Goal: Task Accomplishment & Management: Complete application form

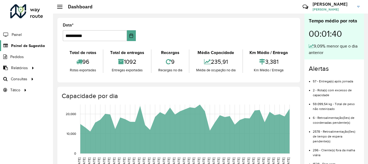
click at [18, 46] on span "Painel de Sugestão" at bounding box center [28, 46] width 34 height 6
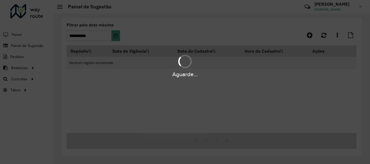
click at [325, 38] on div "Aguarde..." at bounding box center [185, 82] width 370 height 164
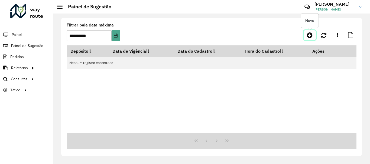
click at [311, 37] on icon at bounding box center [310, 35] width 6 height 6
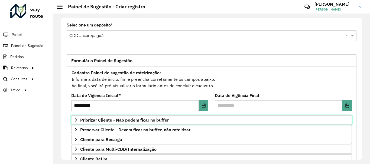
click at [124, 118] on span "Priorizar Cliente - Não podem ficar no buffer" at bounding box center [124, 120] width 89 height 4
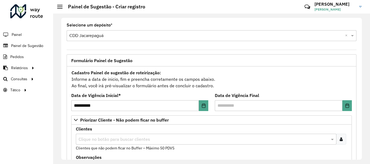
click at [340, 141] on icon at bounding box center [341, 139] width 3 height 4
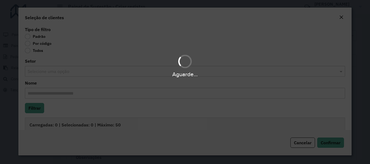
click at [31, 44] on div "Aguarde..." at bounding box center [185, 82] width 370 height 164
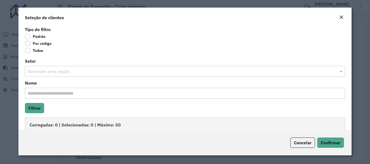
click at [31, 44] on label "Por código" at bounding box center [38, 43] width 27 height 5
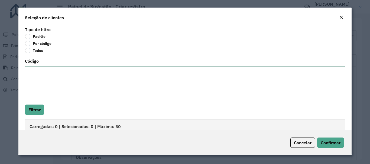
click at [44, 69] on textarea "Código" at bounding box center [185, 83] width 320 height 34
paste textarea "***** ***** ***** ***** ***** ***** ***** ***** ***** ***** ***** ***** ***** *…"
type textarea "***** ***** ***** ***** ***** ***** ***** ***** ***** ***** ***** ***** ***** *…"
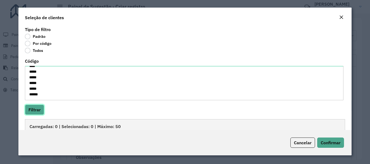
click at [34, 115] on button "Filtrar" at bounding box center [34, 110] width 19 height 10
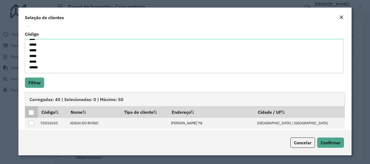
click at [34, 113] on th at bounding box center [31, 111] width 13 height 11
click at [32, 113] on div at bounding box center [31, 112] width 5 height 5
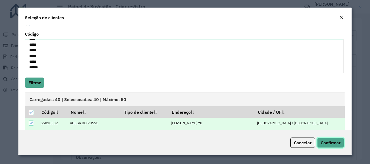
click at [329, 142] on span "Confirmar" at bounding box center [331, 142] width 20 height 5
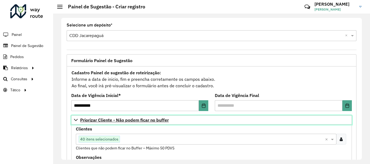
click at [133, 117] on link "Priorizar Cliente - Não podem ficar no buffer" at bounding box center [211, 120] width 281 height 9
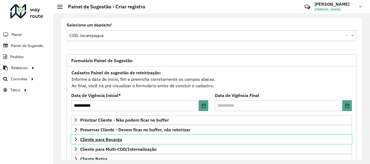
click at [109, 139] on span "Cliente para Recarga" at bounding box center [101, 140] width 42 height 4
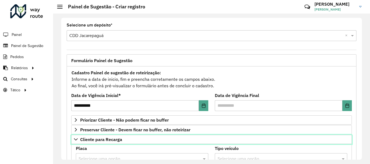
scroll to position [54, 0]
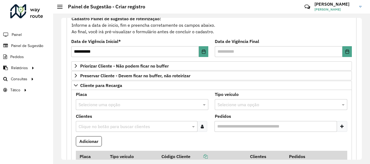
click at [204, 125] on div at bounding box center [202, 126] width 10 height 11
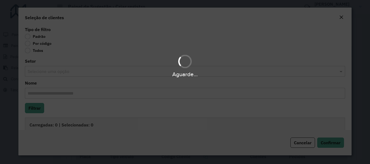
click at [28, 43] on div "Aguarde..." at bounding box center [185, 82] width 370 height 164
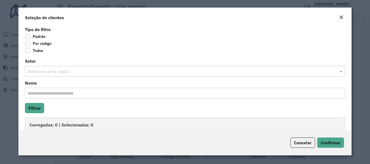
click at [28, 44] on label "Por código" at bounding box center [38, 43] width 27 height 5
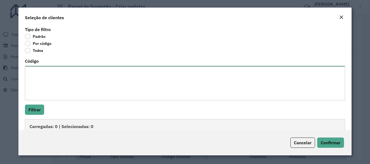
click at [47, 68] on textarea "Código" at bounding box center [185, 83] width 320 height 34
paste textarea "***** ***** ***** *****"
type textarea "***** ***** ***** *****"
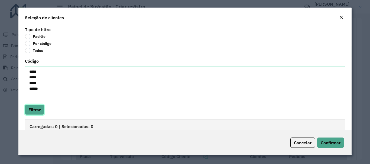
click at [39, 109] on button "Filtrar" at bounding box center [34, 110] width 19 height 10
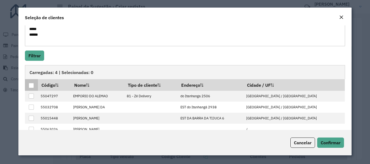
click at [31, 83] on div at bounding box center [31, 85] width 5 height 5
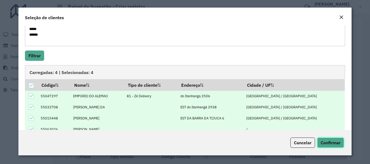
click at [327, 142] on span "Confirmar" at bounding box center [331, 142] width 20 height 5
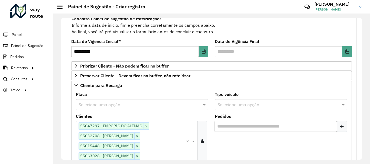
click at [117, 103] on input "text" at bounding box center [137, 105] width 116 height 6
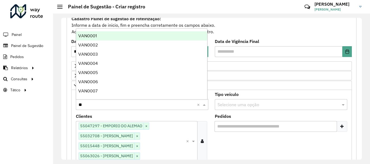
type input "***"
click at [89, 34] on span "VAN0001" at bounding box center [87, 36] width 18 height 5
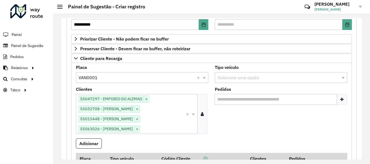
scroll to position [108, 0]
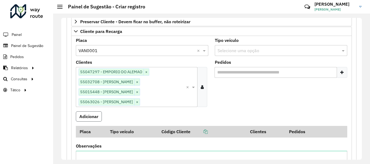
click at [89, 118] on button "Adicionar" at bounding box center [89, 117] width 26 height 10
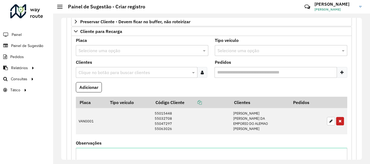
click at [203, 72] on div at bounding box center [202, 72] width 10 height 11
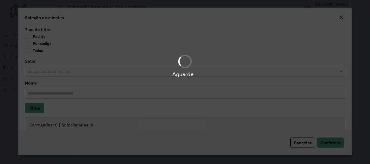
click at [28, 46] on div "Por código" at bounding box center [185, 44] width 320 height 6
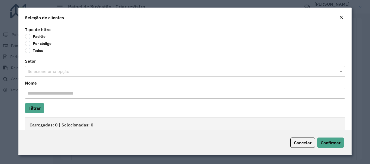
click at [27, 44] on label "Por código" at bounding box center [38, 43] width 27 height 5
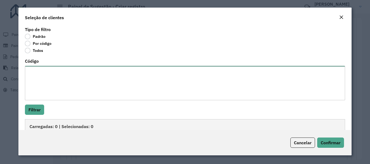
click at [58, 74] on textarea "Código" at bounding box center [185, 83] width 320 height 34
paste textarea "***** ***** ***** **** ***** ***** ***** ***** ***** ***** ***** ***** ***** **…"
type textarea "***** ***** ***** **** ***** ***** ***** ***** ***** ***** ***** ***** ***** **…"
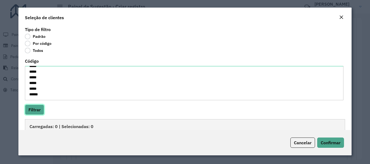
click at [37, 108] on button "Filtrar" at bounding box center [34, 110] width 19 height 10
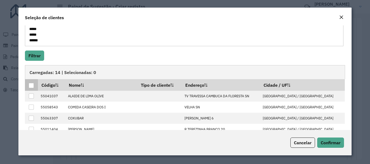
click at [31, 87] on div at bounding box center [31, 85] width 5 height 5
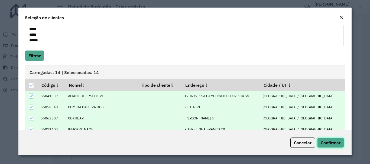
click at [323, 143] on span "Confirmar" at bounding box center [331, 142] width 20 height 5
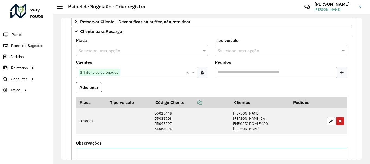
click at [101, 54] on div "Selecione uma opção" at bounding box center [142, 50] width 132 height 11
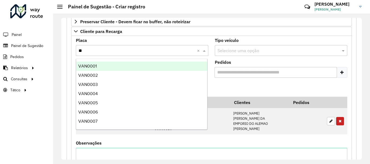
type input "***"
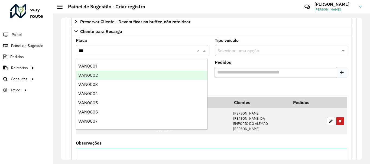
click at [93, 78] on div "VAN0002" at bounding box center [141, 75] width 131 height 9
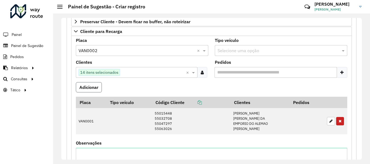
click at [93, 89] on button "Adicionar" at bounding box center [89, 87] width 26 height 10
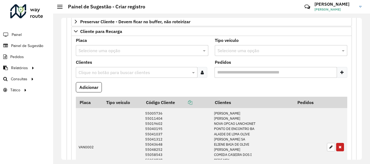
click at [197, 74] on div at bounding box center [202, 72] width 10 height 11
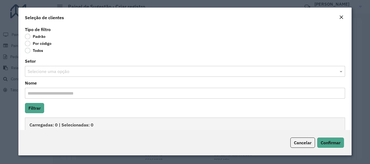
click at [27, 46] on label "Por código" at bounding box center [38, 43] width 27 height 5
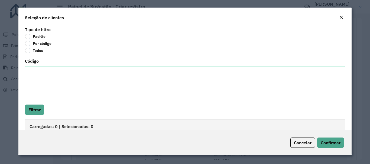
click at [36, 63] on label "Código" at bounding box center [32, 61] width 14 height 6
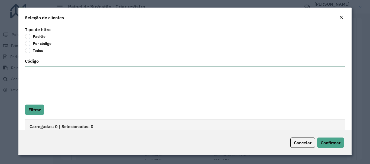
click at [36, 66] on textarea "Código" at bounding box center [185, 83] width 320 height 34
click at [35, 77] on textarea "Código" at bounding box center [185, 83] width 320 height 34
paste textarea "***** ***** ***** ***** ***** ***** *****"
type textarea "***** ***** ***** ***** ***** ***** *****"
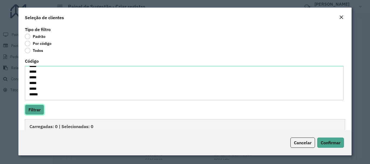
click at [31, 110] on button "Filtrar" at bounding box center [34, 110] width 19 height 10
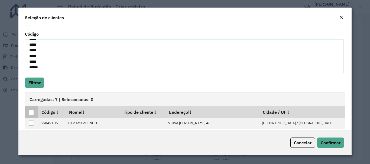
click at [25, 111] on th at bounding box center [31, 111] width 13 height 11
click at [29, 113] on div at bounding box center [31, 112] width 5 height 5
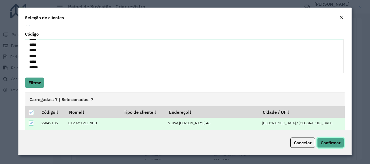
click at [331, 144] on span "Confirmar" at bounding box center [331, 142] width 20 height 5
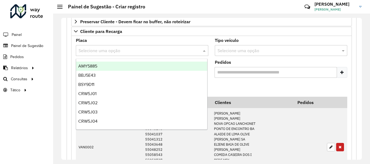
click at [120, 50] on input "text" at bounding box center [137, 51] width 116 height 6
type input "***"
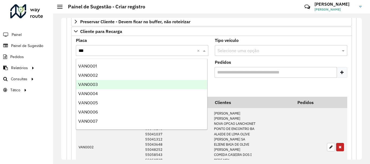
click at [101, 85] on div "VAN0003" at bounding box center [141, 84] width 131 height 9
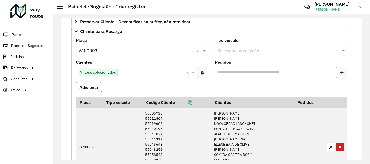
click at [93, 89] on button "Adicionar" at bounding box center [89, 87] width 26 height 10
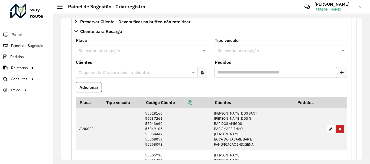
click at [204, 73] on div at bounding box center [202, 72] width 10 height 11
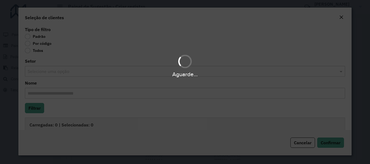
click at [27, 43] on div "Aguarde..." at bounding box center [185, 82] width 370 height 164
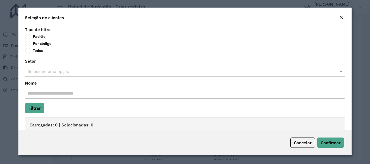
click at [28, 43] on label "Por código" at bounding box center [38, 43] width 27 height 5
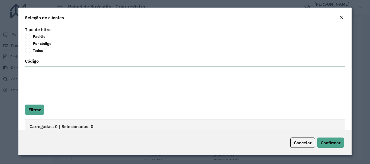
click at [52, 74] on textarea "Código" at bounding box center [185, 83] width 320 height 34
paste textarea "***** ***** ***** *****"
type textarea "***** ***** ***** *****"
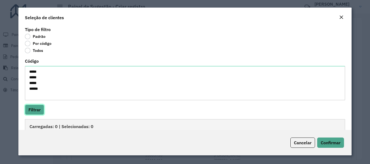
click at [33, 107] on button "Filtrar" at bounding box center [34, 110] width 19 height 10
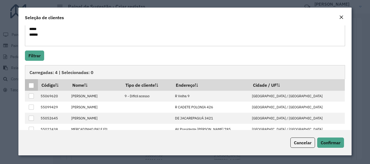
click at [30, 83] on p-tableheadercheckbox at bounding box center [31, 85] width 5 height 5
click at [30, 85] on div at bounding box center [31, 85] width 5 height 5
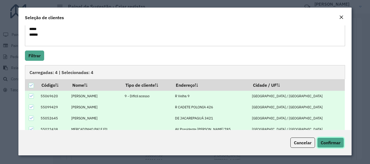
click at [337, 143] on span "Confirmar" at bounding box center [331, 142] width 20 height 5
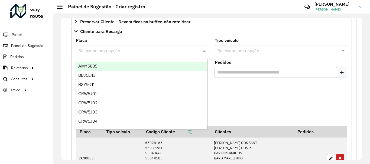
click at [130, 51] on input "text" at bounding box center [137, 51] width 116 height 6
type input "***"
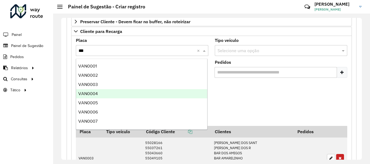
click at [95, 93] on span "VAN0004" at bounding box center [87, 94] width 19 height 5
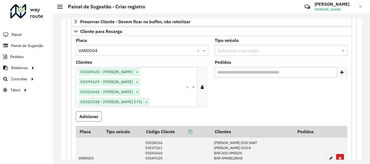
click at [87, 115] on button "Adicionar" at bounding box center [89, 117] width 26 height 10
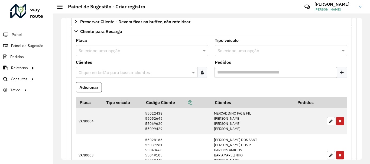
click at [201, 73] on icon at bounding box center [202, 72] width 3 height 4
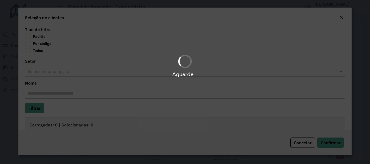
click at [30, 44] on div "Aguarde..." at bounding box center [185, 82] width 370 height 164
click at [28, 44] on div "Aguarde..." at bounding box center [185, 82] width 370 height 164
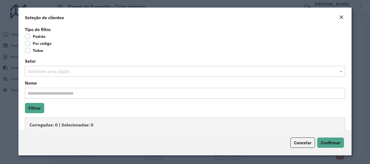
click at [28, 44] on label "Por código" at bounding box center [38, 43] width 27 height 5
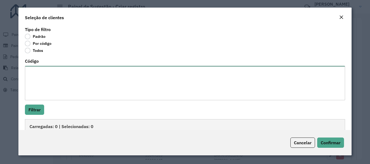
click at [48, 72] on textarea "Código" at bounding box center [185, 83] width 320 height 34
paste textarea "***** ***** ***** ***** *****"
type textarea "***** ***** ***** ***** *****"
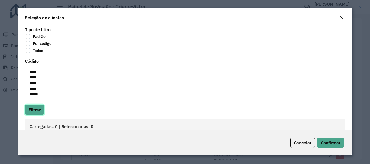
click at [38, 108] on button "Filtrar" at bounding box center [34, 110] width 19 height 10
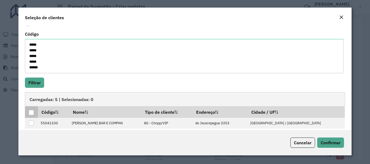
click at [32, 112] on div at bounding box center [31, 112] width 5 height 5
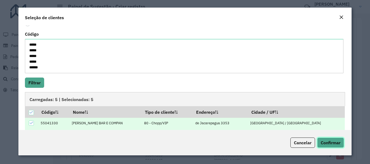
click at [333, 142] on span "Confirmar" at bounding box center [331, 142] width 20 height 5
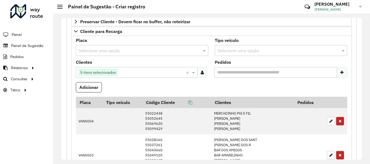
click at [98, 54] on input "text" at bounding box center [137, 51] width 116 height 6
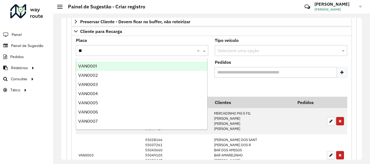
type input "***"
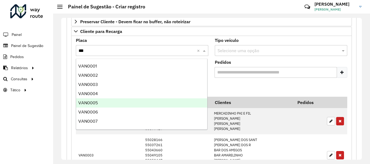
click at [98, 101] on div "VAN0005" at bounding box center [141, 103] width 131 height 9
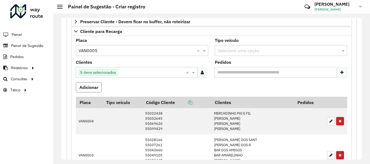
click at [95, 85] on button "Adicionar" at bounding box center [89, 87] width 26 height 10
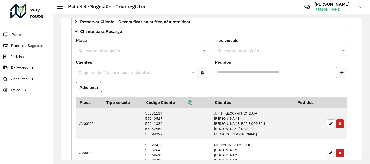
click at [203, 73] on icon at bounding box center [202, 72] width 3 height 4
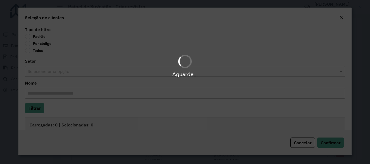
click at [28, 45] on div "Aguarde..." at bounding box center [185, 82] width 370 height 164
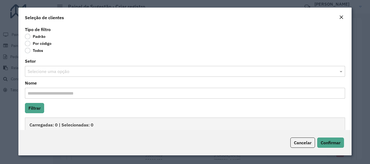
click at [28, 45] on label "Por código" at bounding box center [38, 43] width 27 height 5
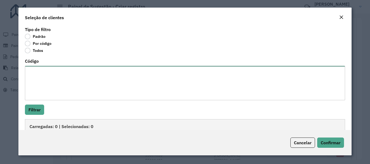
click at [50, 68] on textarea "Código" at bounding box center [185, 83] width 320 height 34
paste textarea "***** ***** ***** ***** *****"
type textarea "***** ***** ***** ***** *****"
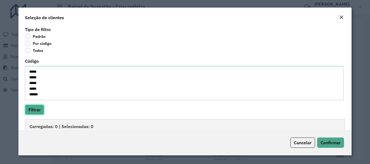
click at [38, 110] on button "Filtrar" at bounding box center [34, 110] width 19 height 10
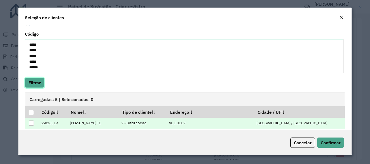
scroll to position [54, 0]
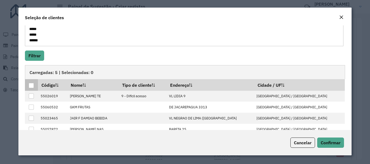
click at [30, 86] on div at bounding box center [31, 85] width 5 height 5
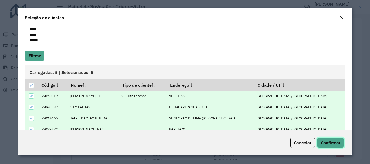
click at [327, 141] on span "Confirmar" at bounding box center [331, 142] width 20 height 5
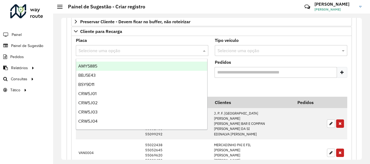
click at [144, 54] on input "text" at bounding box center [137, 51] width 116 height 6
type input "***"
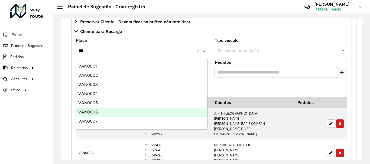
click at [103, 111] on div "VAN0006" at bounding box center [141, 112] width 131 height 9
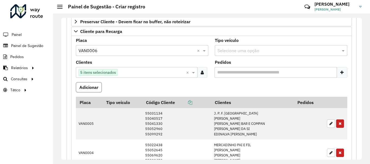
click at [95, 89] on button "Adicionar" at bounding box center [89, 87] width 26 height 10
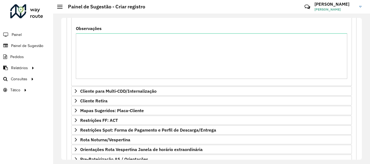
scroll to position [481, 0]
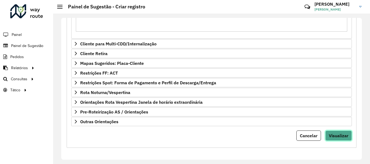
click at [341, 135] on span "Visualizar" at bounding box center [338, 135] width 19 height 5
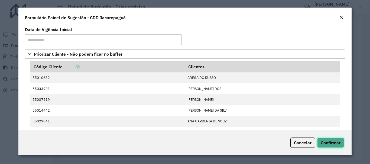
click at [328, 146] on button "Confirmar" at bounding box center [330, 143] width 27 height 10
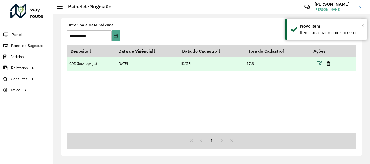
click at [320, 62] on icon at bounding box center [319, 63] width 5 height 5
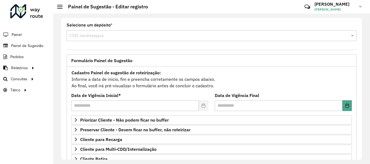
scroll to position [27, 0]
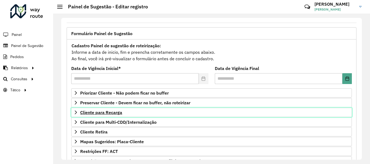
click at [114, 111] on span "Cliente para Recarga" at bounding box center [101, 112] width 42 height 4
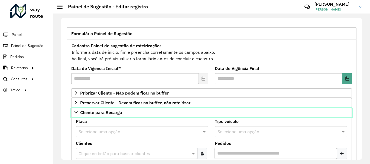
scroll to position [54, 0]
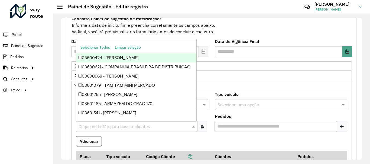
click at [133, 129] on input "text" at bounding box center [133, 127] width 113 height 6
paste input "*****"
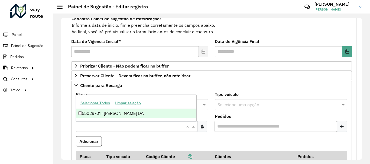
type input "*****"
click at [82, 114] on div "55029701 - [PERSON_NAME] DA" at bounding box center [136, 113] width 120 height 9
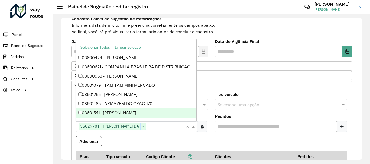
click at [342, 129] on div at bounding box center [342, 126] width 11 height 11
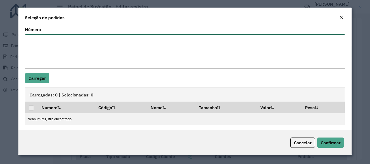
click at [87, 53] on textarea "Número" at bounding box center [185, 51] width 320 height 34
paste textarea "******"
type textarea "******"
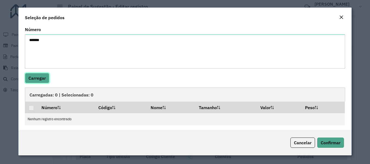
click at [40, 81] on button "Carregar" at bounding box center [37, 78] width 24 height 10
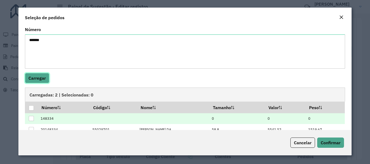
scroll to position [12, 0]
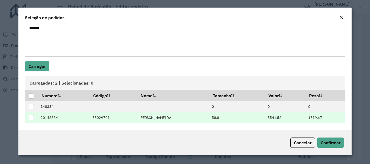
click at [31, 118] on div at bounding box center [31, 117] width 5 height 5
click at [326, 143] on span "Confirmar" at bounding box center [331, 142] width 20 height 5
type input "********"
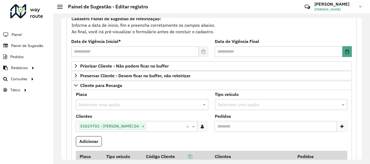
click at [112, 103] on input "text" at bounding box center [137, 105] width 116 height 6
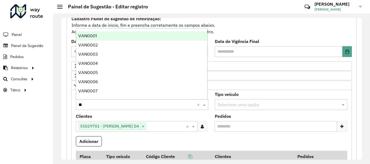
type input "***"
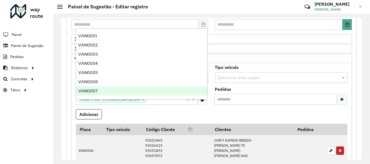
click at [101, 88] on div "VAN0007" at bounding box center [141, 91] width 131 height 9
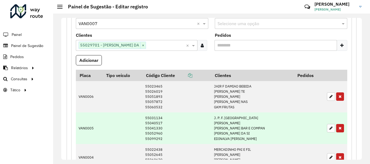
scroll to position [108, 0]
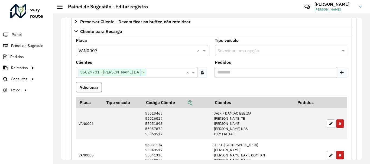
click at [93, 86] on button "Adicionar" at bounding box center [89, 87] width 26 height 10
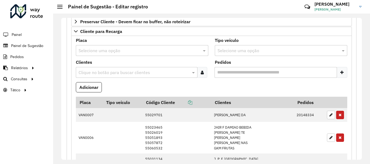
click at [172, 70] on input "text" at bounding box center [133, 73] width 113 height 6
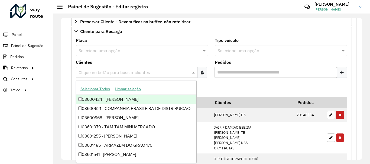
paste input "*****"
type input "*****"
click at [201, 73] on icon at bounding box center [202, 72] width 3 height 4
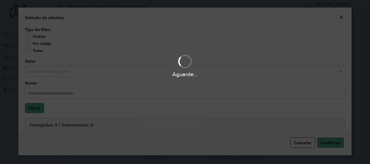
click at [27, 45] on div "Aguarde..." at bounding box center [185, 82] width 370 height 164
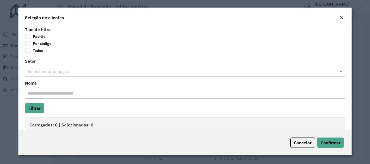
click at [28, 45] on label "Por código" at bounding box center [38, 43] width 27 height 5
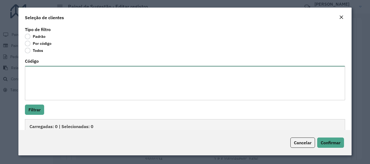
click at [52, 78] on textarea "Código" at bounding box center [185, 83] width 320 height 34
paste textarea "*****"
type textarea "*****"
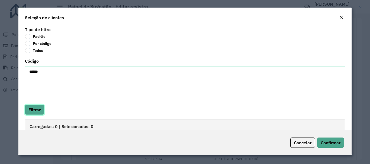
click at [39, 105] on button "Filtrar" at bounding box center [34, 110] width 19 height 10
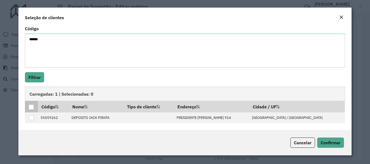
click at [30, 105] on div at bounding box center [31, 107] width 5 height 5
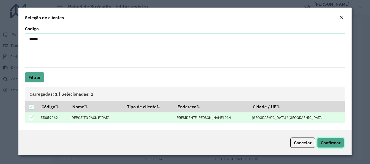
click at [335, 142] on span "Confirmar" at bounding box center [331, 142] width 20 height 5
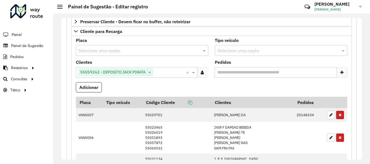
click at [166, 72] on input "text" at bounding box center [169, 73] width 34 height 6
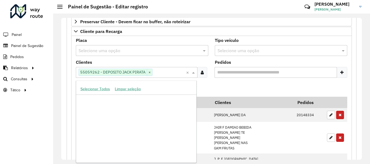
paste input "*****"
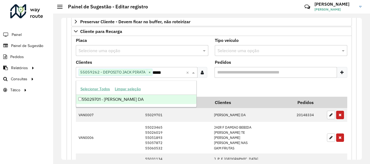
scroll to position [0, 0]
type input "*****"
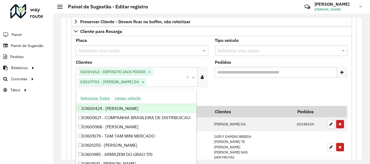
click at [344, 74] on div at bounding box center [342, 72] width 11 height 11
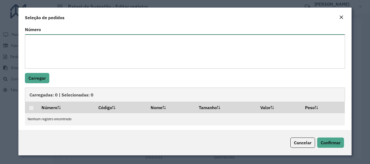
click at [48, 57] on textarea "Número" at bounding box center [185, 51] width 320 height 34
paste textarea "******"
type textarea "******"
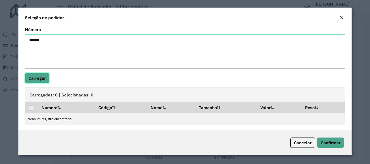
click at [38, 80] on button "Carregar" at bounding box center [37, 78] width 24 height 10
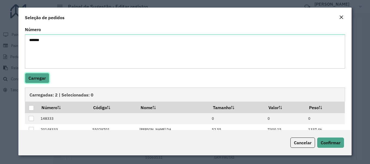
scroll to position [12, 0]
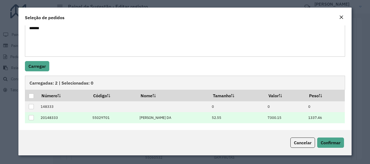
click at [30, 117] on div at bounding box center [31, 117] width 5 height 5
click at [353, 147] on modal-container "Seleção de pedidos Número ****** Carregar Carregadas: 2 | Selecionadas: 1 Númer…" at bounding box center [185, 82] width 370 height 164
click at [341, 148] on div "Cancelar Confirmar" at bounding box center [184, 142] width 333 height 25
click at [337, 144] on span "Confirmar" at bounding box center [331, 142] width 20 height 5
type input "********"
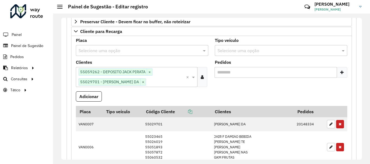
click at [134, 50] on input "text" at bounding box center [137, 51] width 116 height 6
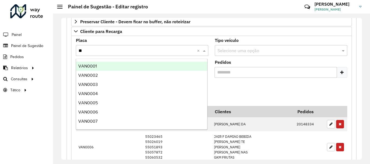
type input "***"
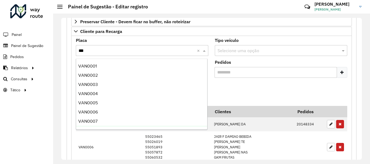
scroll to position [27, 0]
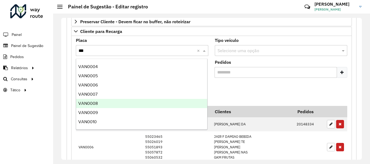
click at [98, 106] on div "VAN0008" at bounding box center [141, 103] width 131 height 9
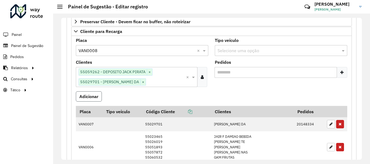
click at [94, 94] on button "Adicionar" at bounding box center [89, 97] width 26 height 10
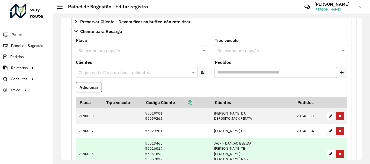
scroll to position [135, 0]
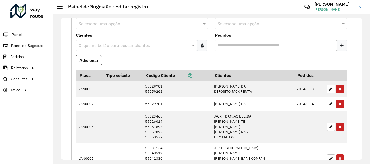
click at [201, 48] on div at bounding box center [202, 45] width 10 height 11
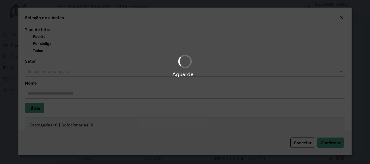
click at [29, 44] on div "Aguarde..." at bounding box center [185, 82] width 370 height 164
click at [28, 44] on div "Aguarde..." at bounding box center [185, 82] width 370 height 164
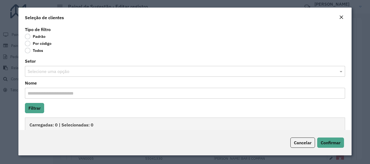
click at [28, 43] on label "Por código" at bounding box center [38, 43] width 27 height 5
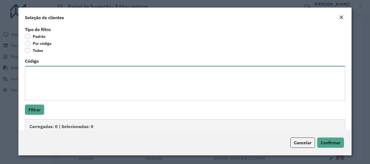
click at [55, 76] on textarea "Código" at bounding box center [185, 83] width 320 height 34
paste textarea "***** ***** ***** *****"
type textarea "***** ***** ***** *****"
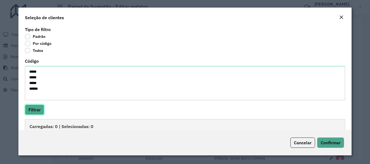
click at [34, 109] on button "Filtrar" at bounding box center [34, 110] width 19 height 10
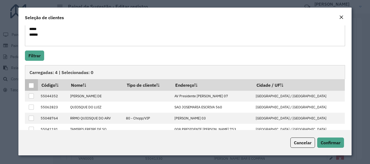
click at [29, 86] on div at bounding box center [31, 85] width 5 height 5
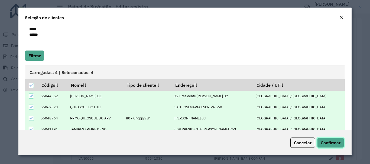
click at [330, 144] on span "Confirmar" at bounding box center [331, 142] width 20 height 5
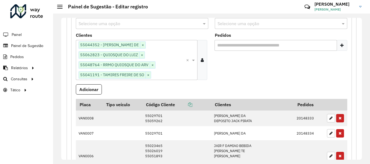
click at [129, 27] on div "Selecione uma opção" at bounding box center [142, 23] width 132 height 11
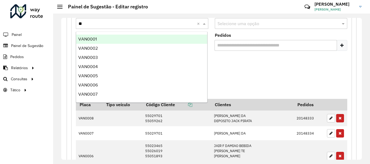
type input "***"
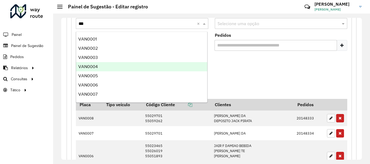
scroll to position [27, 0]
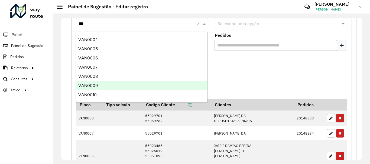
click at [97, 87] on span "VAN0009" at bounding box center [87, 85] width 19 height 5
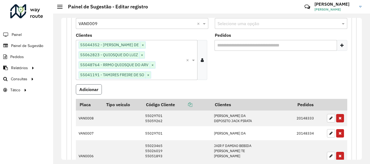
click at [97, 87] on button "Adicionar" at bounding box center [89, 89] width 26 height 10
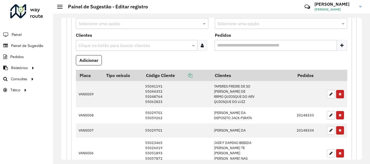
click at [198, 44] on div at bounding box center [202, 45] width 10 height 11
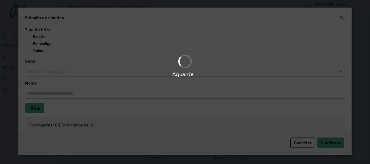
click at [26, 43] on div "Aguarde..." at bounding box center [185, 82] width 370 height 164
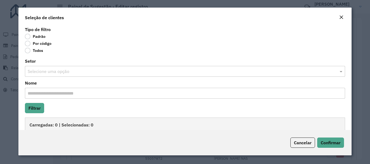
click at [28, 44] on label "Por código" at bounding box center [38, 43] width 27 height 5
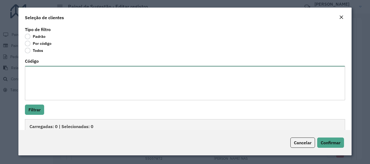
click at [50, 69] on textarea "Código" at bounding box center [185, 83] width 320 height 34
paste textarea "***** ***** **** ***** *****"
type textarea "***** ***** **** ***** *****"
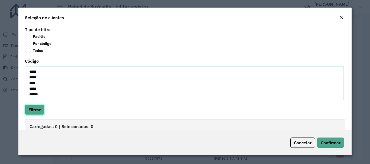
click at [28, 107] on button "Filtrar" at bounding box center [34, 110] width 19 height 10
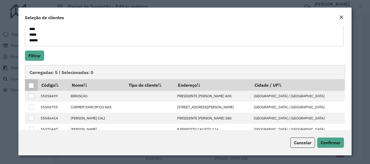
click at [30, 87] on div at bounding box center [31, 85] width 5 height 5
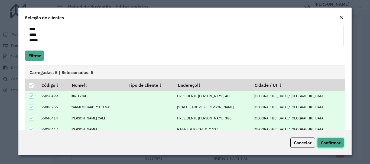
click at [323, 144] on span "Confirmar" at bounding box center [331, 142] width 20 height 5
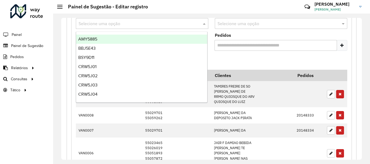
click at [122, 27] on div "Selecione uma opção" at bounding box center [142, 23] width 132 height 11
type input "***"
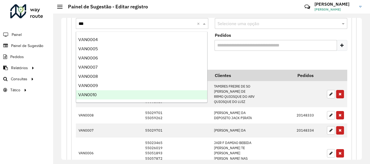
click at [100, 93] on div "VAN0010" at bounding box center [141, 94] width 131 height 9
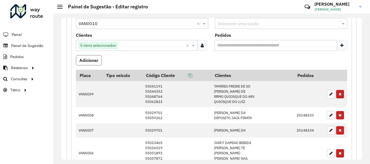
click at [92, 58] on button "Adicionar" at bounding box center [89, 60] width 26 height 10
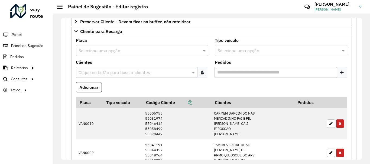
scroll to position [81, 0]
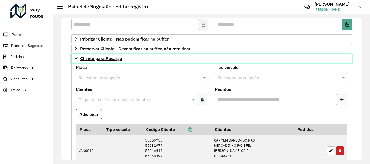
click at [115, 59] on span "Cliente para Recarga" at bounding box center [101, 58] width 42 height 4
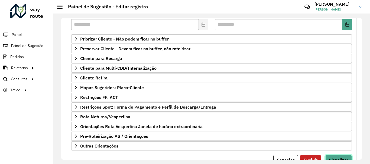
click at [330, 156] on button "Visualizar" at bounding box center [338, 160] width 27 height 10
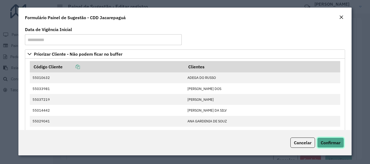
click at [327, 142] on span "Confirmar" at bounding box center [331, 142] width 20 height 5
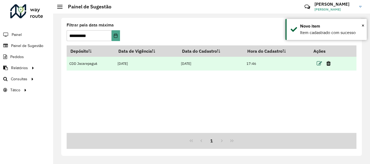
click at [318, 64] on icon at bounding box center [319, 63] width 5 height 5
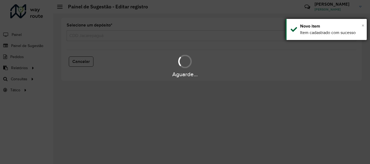
click at [363, 26] on span "×" at bounding box center [362, 25] width 3 height 6
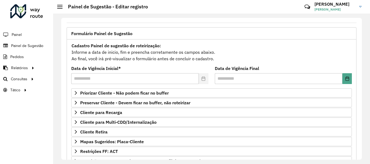
scroll to position [54, 0]
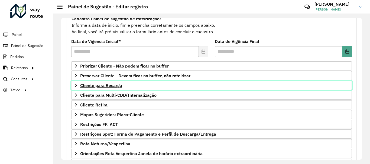
click at [109, 83] on span "Cliente para Recarga" at bounding box center [101, 85] width 42 height 4
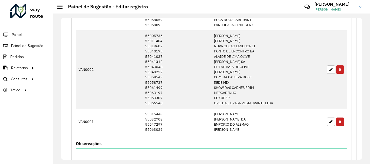
scroll to position [460, 0]
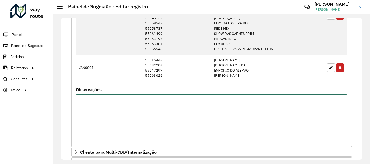
click at [125, 112] on textarea "Observações" at bounding box center [211, 118] width 271 height 46
paste textarea "* ***** ***** ***** ***** ***** ***** ***** ***** *****"
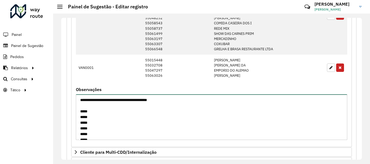
scroll to position [25, 0]
type textarea "**********"
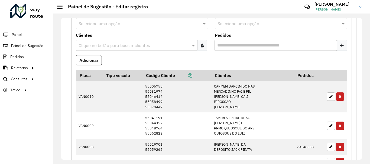
scroll to position [108, 0]
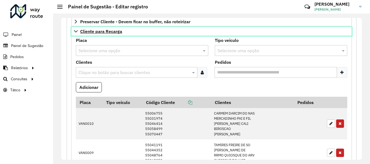
click at [113, 31] on span "Cliente para Recarga" at bounding box center [101, 31] width 42 height 4
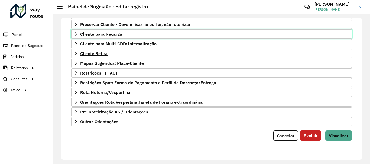
scroll to position [51, 0]
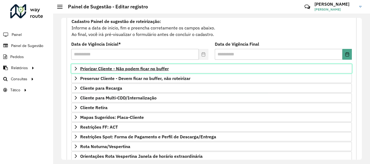
click at [152, 68] on span "Priorizar Cliente - Não podem ficar no buffer" at bounding box center [124, 69] width 89 height 4
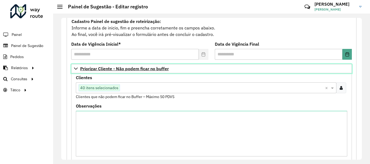
click at [84, 69] on span "Priorizar Cliente - Não podem ficar no buffer" at bounding box center [124, 69] width 89 height 4
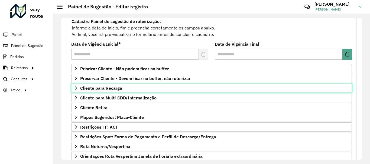
click at [109, 88] on span "Cliente para Recarga" at bounding box center [101, 88] width 42 height 4
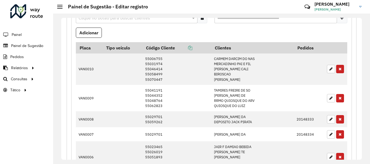
scroll to position [82, 0]
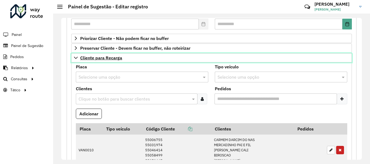
click at [103, 56] on span "Cliente para Recarga" at bounding box center [101, 58] width 42 height 4
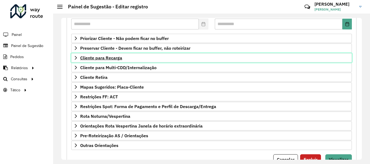
scroll to position [106, 0]
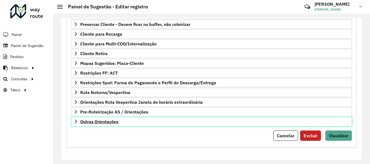
click at [105, 122] on span "Outras Orientações" at bounding box center [99, 122] width 38 height 4
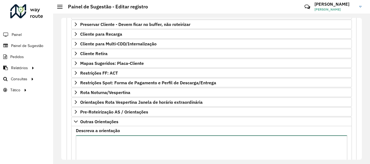
click at [103, 141] on textarea "Descreva a orientação" at bounding box center [211, 159] width 271 height 46
paste textarea "**********"
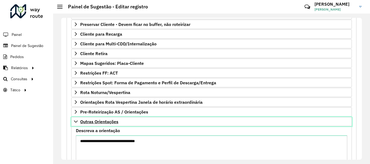
click at [99, 121] on span "Outras Orientações" at bounding box center [99, 122] width 38 height 4
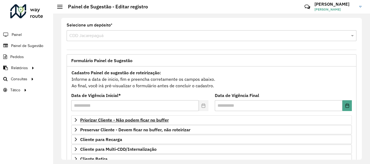
scroll to position [27, 0]
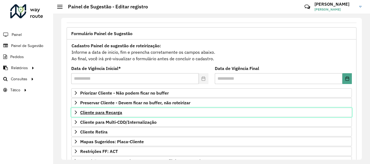
click at [118, 112] on span "Cliente para Recarga" at bounding box center [101, 112] width 42 height 4
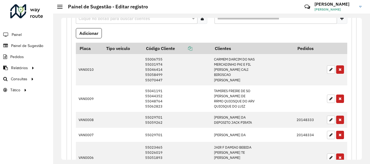
scroll to position [108, 0]
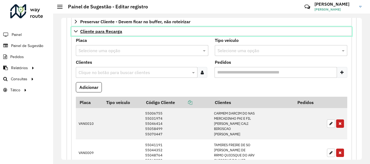
click at [108, 34] on span "Cliente para Recarga" at bounding box center [101, 31] width 42 height 4
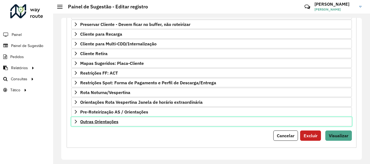
click at [116, 120] on span "Outras Orientações" at bounding box center [99, 122] width 38 height 4
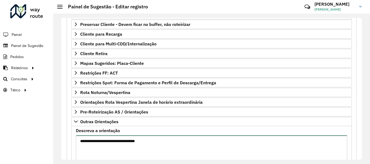
click at [153, 152] on textarea "**********" at bounding box center [211, 159] width 271 height 46
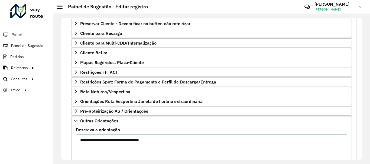
paste textarea "**********"
type textarea "**********"
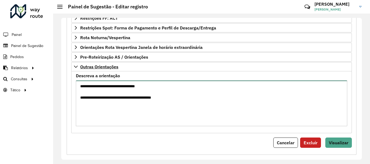
scroll to position [168, 0]
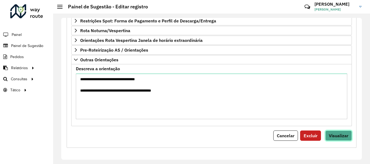
click at [331, 136] on span "Visualizar" at bounding box center [338, 135] width 19 height 5
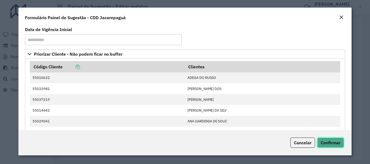
click at [327, 141] on span "Confirmar" at bounding box center [331, 142] width 20 height 5
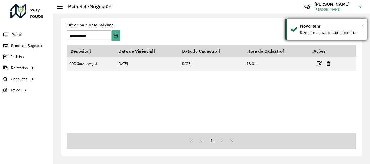
click at [362, 26] on span "×" at bounding box center [362, 25] width 3 height 6
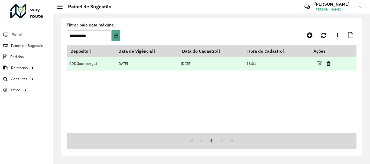
click at [319, 64] on icon at bounding box center [319, 63] width 5 height 5
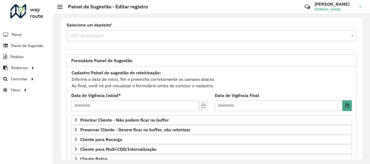
scroll to position [106, 0]
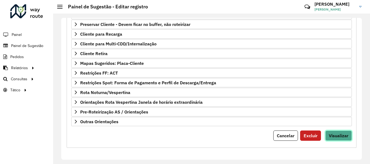
click at [331, 135] on span "Visualizar" at bounding box center [338, 135] width 19 height 5
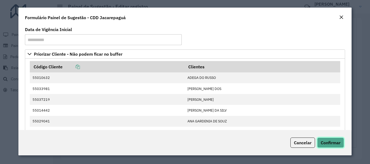
click at [331, 141] on span "Confirmar" at bounding box center [331, 142] width 20 height 5
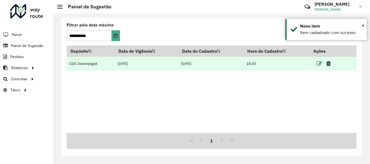
click at [317, 62] on icon at bounding box center [319, 63] width 5 height 5
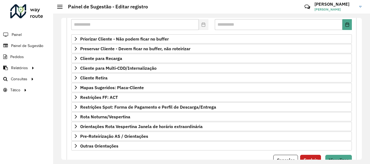
scroll to position [106, 0]
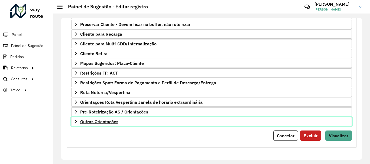
click at [107, 120] on span "Outras Orientações" at bounding box center [99, 122] width 38 height 4
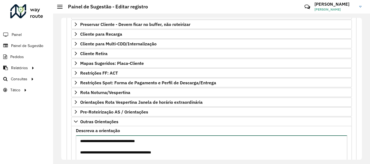
click at [159, 141] on textarea "**********" at bounding box center [211, 159] width 271 height 46
type textarea "**********"
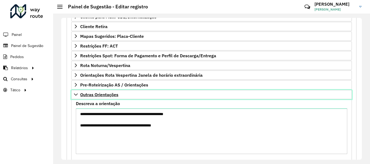
click at [99, 94] on span "Outras Orientações" at bounding box center [99, 95] width 38 height 4
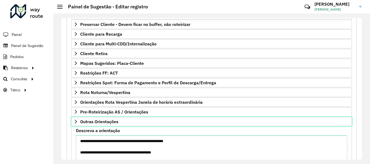
scroll to position [106, 0]
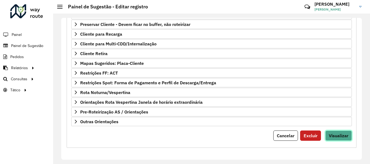
click at [337, 136] on span "Visualizar" at bounding box center [338, 135] width 19 height 5
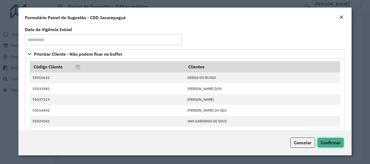
click at [329, 141] on span "Confirmar" at bounding box center [331, 142] width 20 height 5
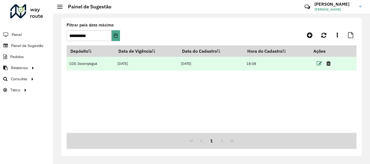
click at [318, 64] on icon at bounding box center [319, 63] width 5 height 5
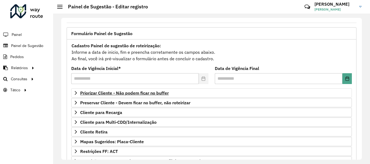
scroll to position [54, 0]
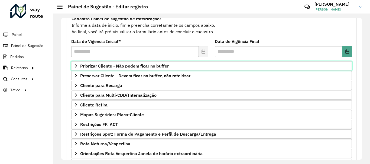
click at [138, 65] on span "Priorizar Cliente - Não podem ficar no buffer" at bounding box center [124, 66] width 89 height 4
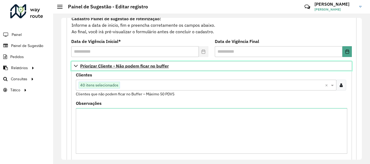
click at [139, 65] on span "Priorizar Cliente - Não podem ficar no buffer" at bounding box center [124, 66] width 89 height 4
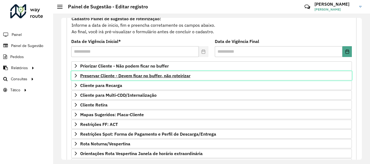
click at [142, 75] on span "Preservar Cliente - Devem ficar no buffer, não roteirizar" at bounding box center [135, 76] width 110 height 4
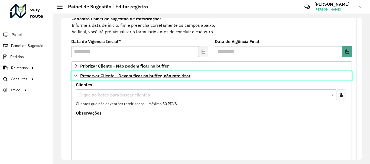
click at [142, 75] on span "Preservar Cliente - Devem ficar no buffer, não roteirizar" at bounding box center [135, 76] width 110 height 4
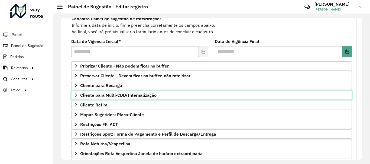
click at [133, 95] on span "Cliente para Multi-CDD/Internalização" at bounding box center [118, 95] width 76 height 4
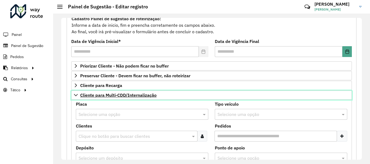
click at [133, 95] on span "Cliente para Multi-CDD/Internalização" at bounding box center [118, 95] width 76 height 4
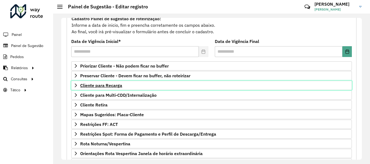
click at [117, 87] on span "Cliente para Recarga" at bounding box center [101, 85] width 42 height 4
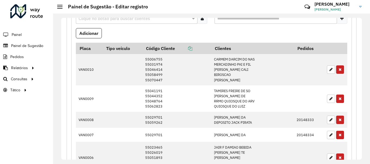
scroll to position [81, 0]
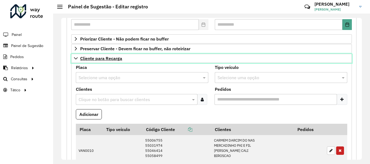
click at [113, 54] on link "Cliente para Recarga" at bounding box center [211, 58] width 281 height 9
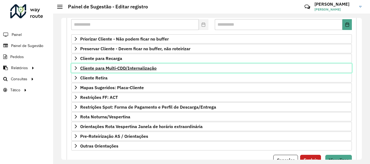
click at [117, 71] on link "Cliente para Multi-CDD/Internalização" at bounding box center [211, 68] width 281 height 9
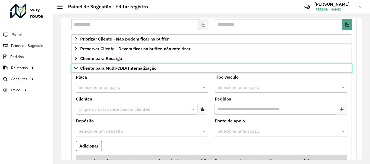
click at [119, 69] on span "Cliente para Multi-CDD/Internalização" at bounding box center [118, 68] width 76 height 4
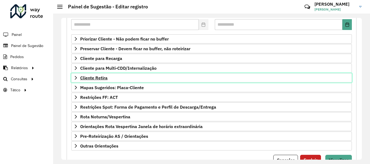
click at [96, 79] on span "Cliente Retira" at bounding box center [93, 78] width 27 height 4
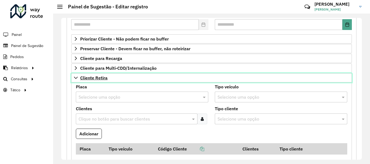
click at [96, 79] on span "Cliente Retira" at bounding box center [93, 78] width 27 height 4
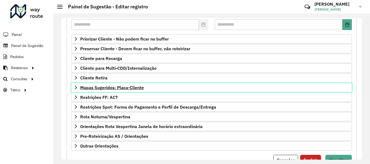
click at [102, 86] on span "Mapas Sugeridos: Placa-Cliente" at bounding box center [112, 88] width 64 height 4
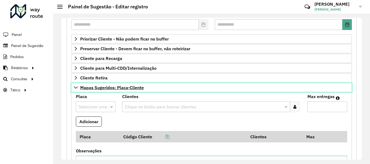
click at [117, 89] on span "Mapas Sugeridos: Placa-Cliente" at bounding box center [112, 88] width 64 height 4
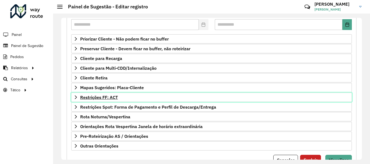
click at [113, 96] on span "Restrições FF: ACT" at bounding box center [99, 97] width 38 height 4
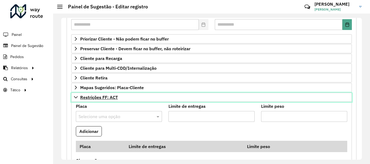
click at [113, 96] on span "Restrições FF: ACT" at bounding box center [99, 97] width 38 height 4
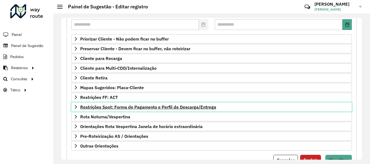
click at [113, 108] on span "Restrições Spot: Forma de Pagamento e Perfil de Descarga/Entrega" at bounding box center [148, 107] width 136 height 4
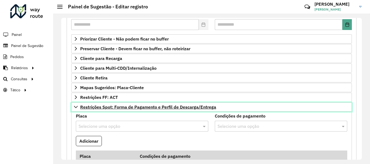
click at [113, 108] on span "Restrições Spot: Forma de Pagamento e Perfil de Descarga/Entrega" at bounding box center [148, 107] width 136 height 4
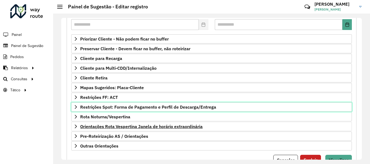
scroll to position [106, 0]
